Goal: Register for event/course

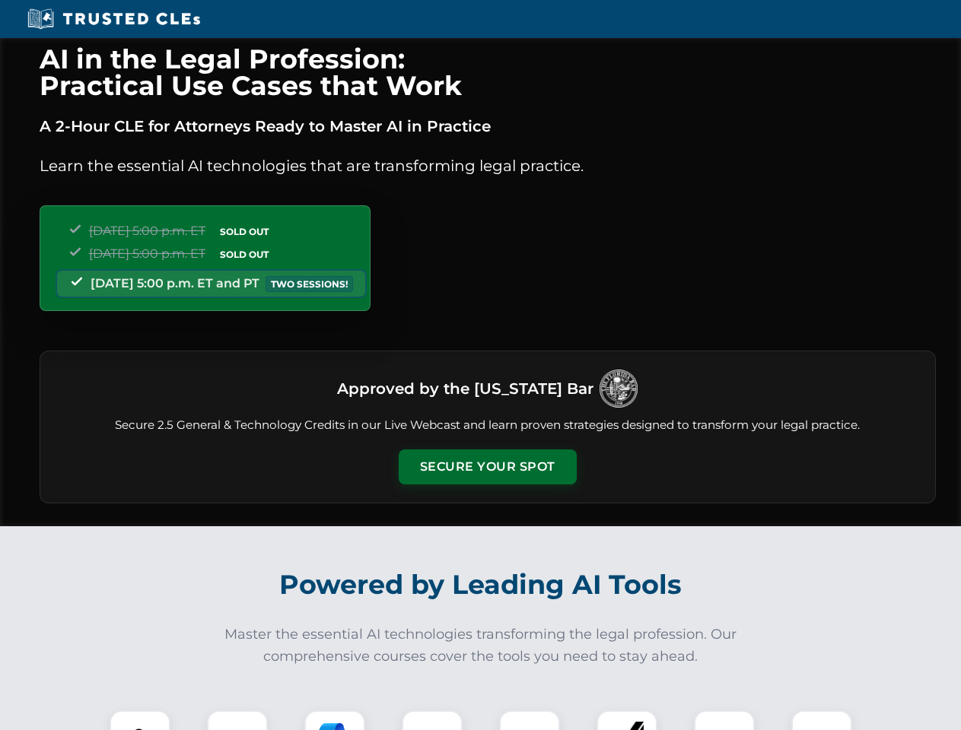
click at [487, 467] on button "Secure Your Spot" at bounding box center [488, 467] width 178 height 35
click at [140, 720] on img at bounding box center [140, 741] width 44 height 44
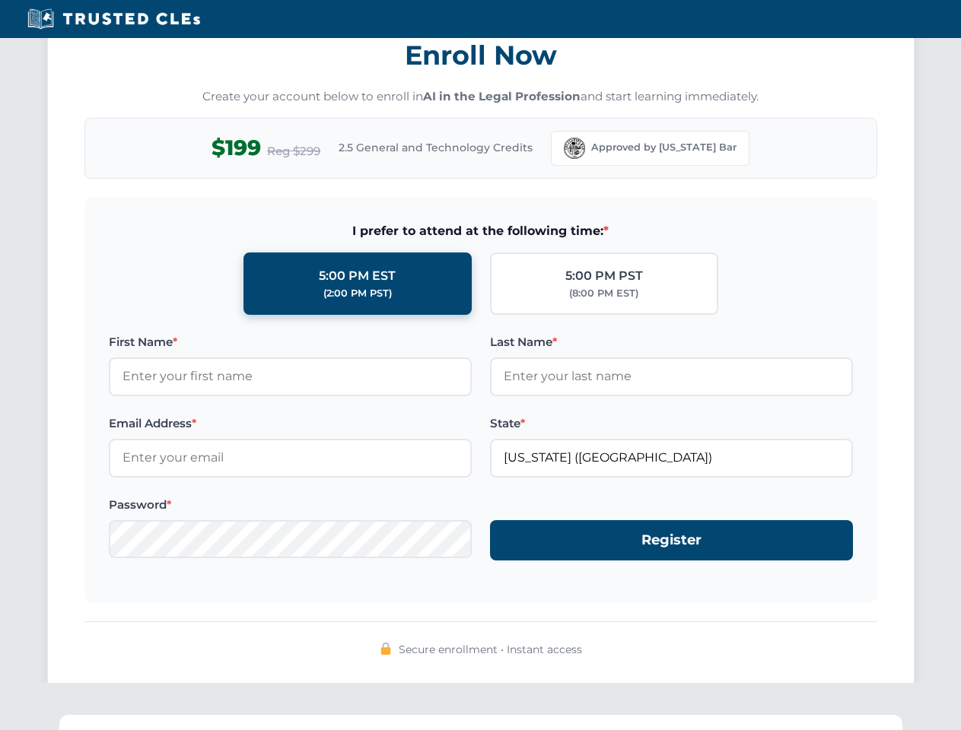
scroll to position [1493, 0]
